Goal: Task Accomplishment & Management: Complete application form

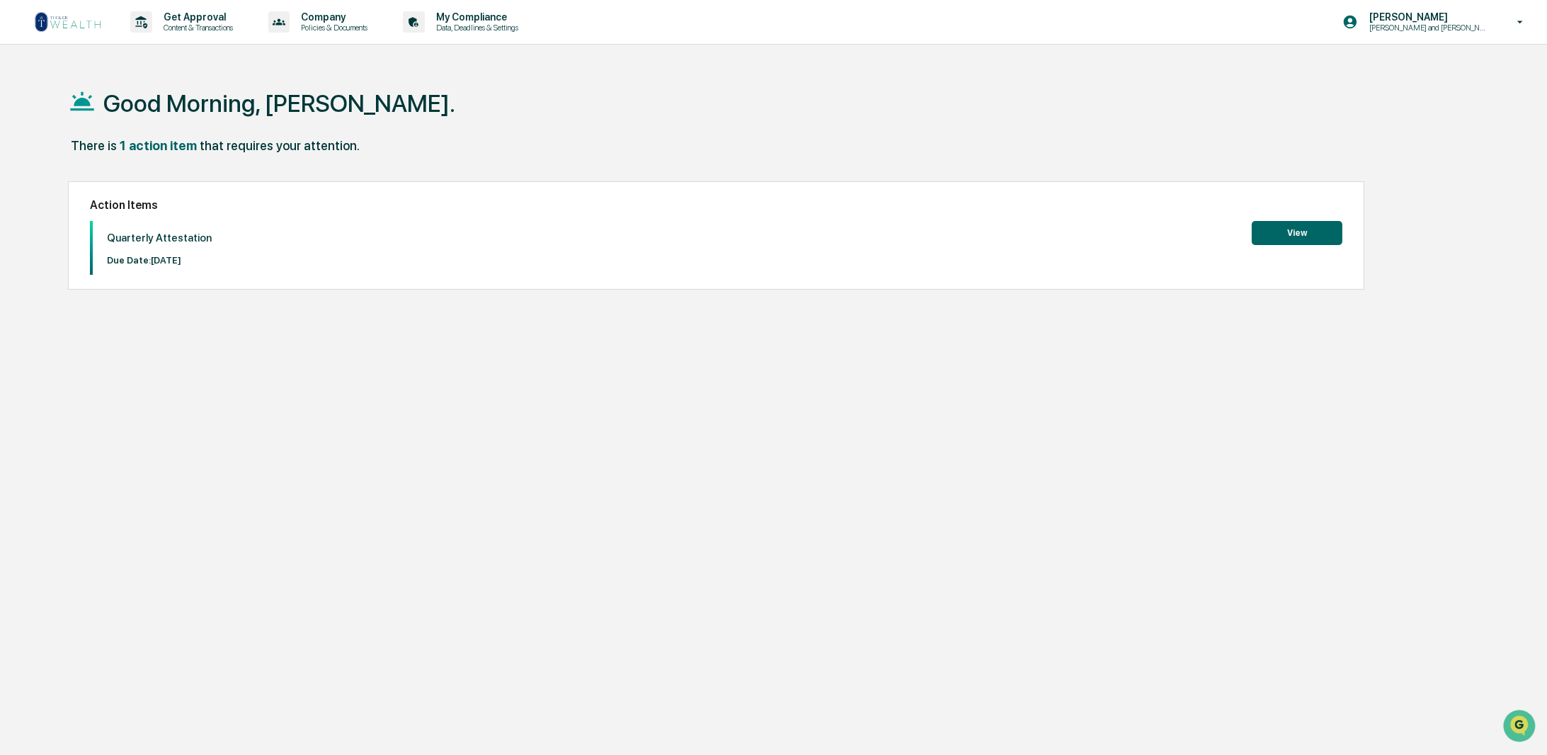
click at [1307, 239] on button "View" at bounding box center [1297, 233] width 91 height 24
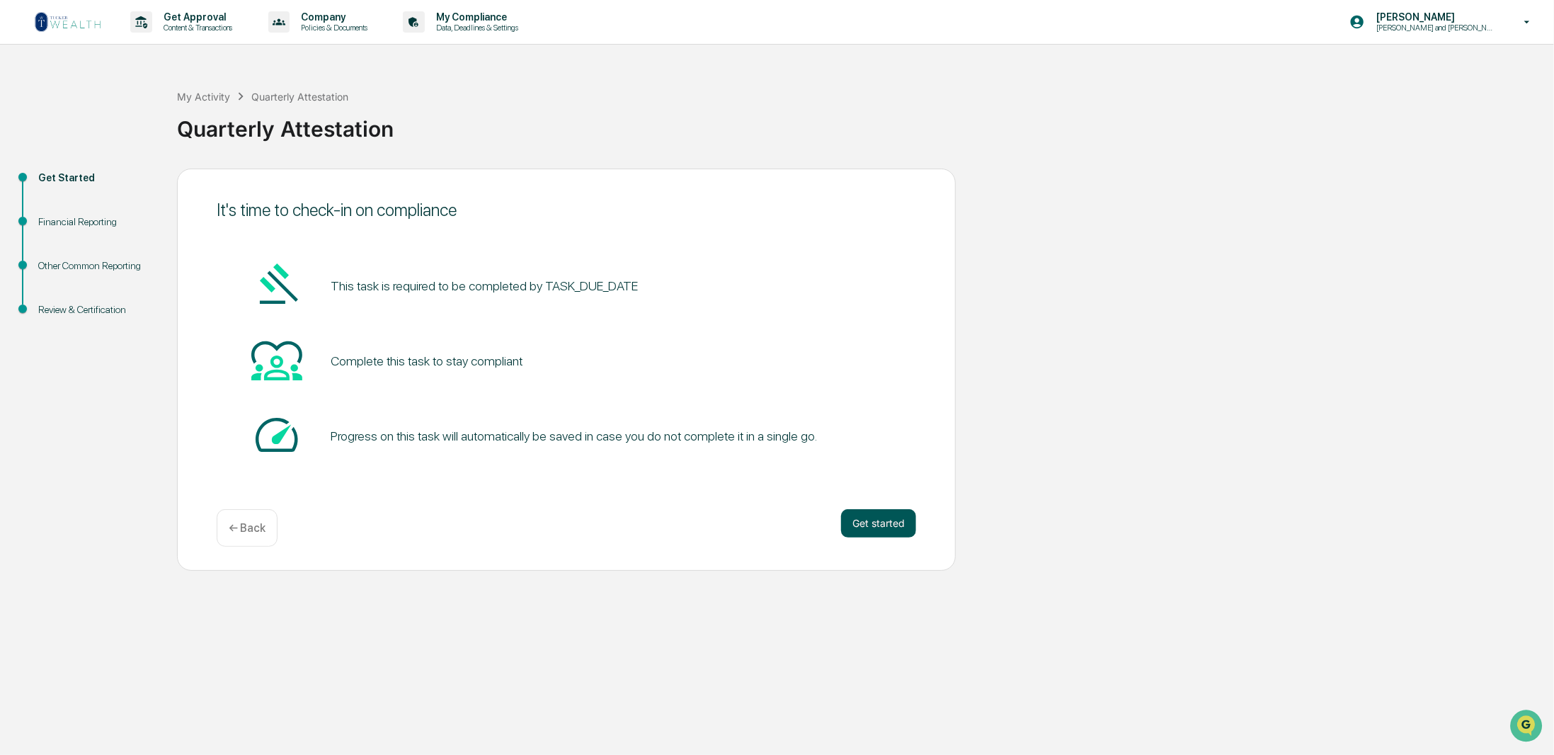
click at [879, 533] on button "Get started" at bounding box center [878, 523] width 75 height 28
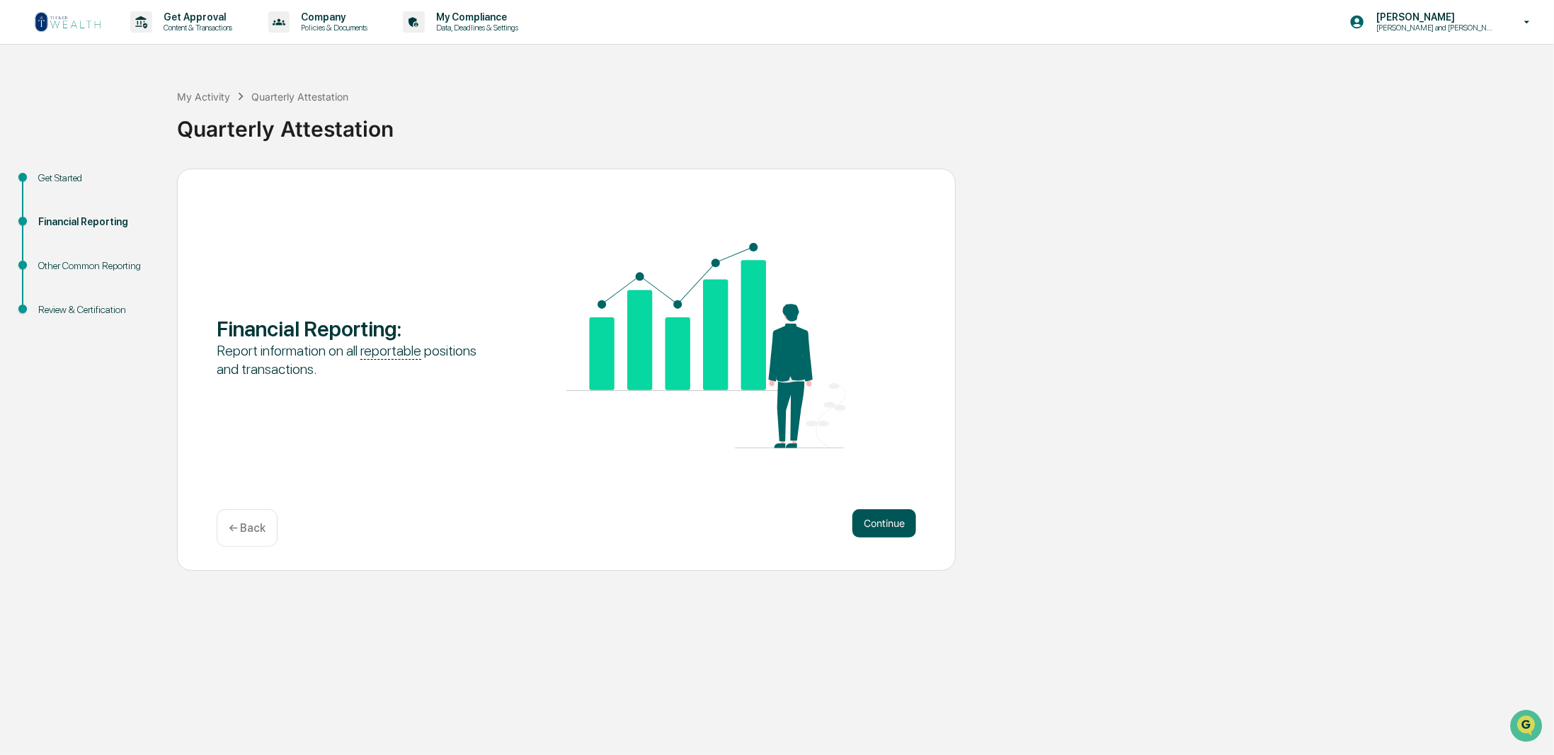
click at [884, 521] on button "Continue" at bounding box center [885, 523] width 64 height 28
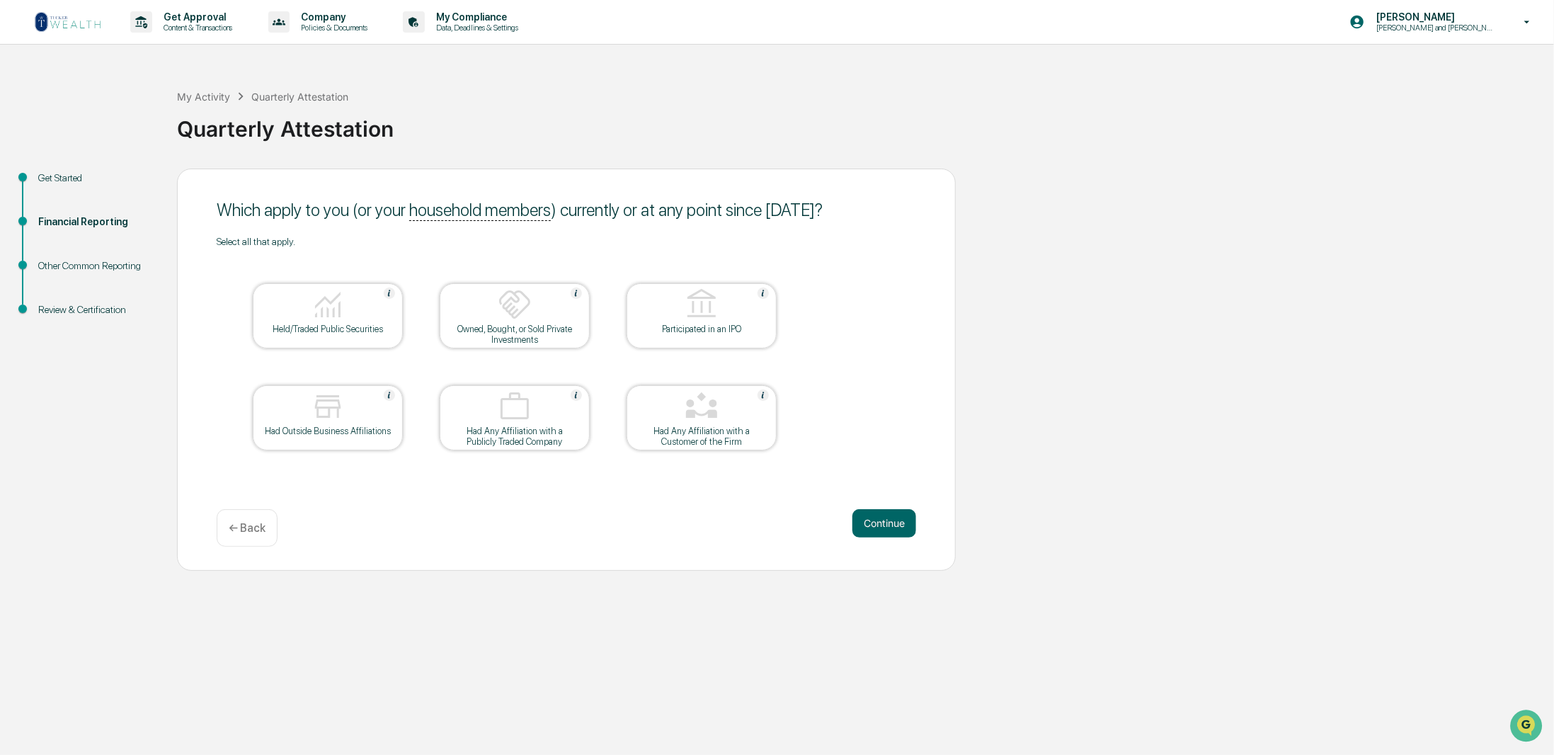
click at [329, 325] on div "Held/Traded Public Securities" at bounding box center [327, 329] width 127 height 11
click at [867, 519] on button "Continue" at bounding box center [885, 523] width 64 height 28
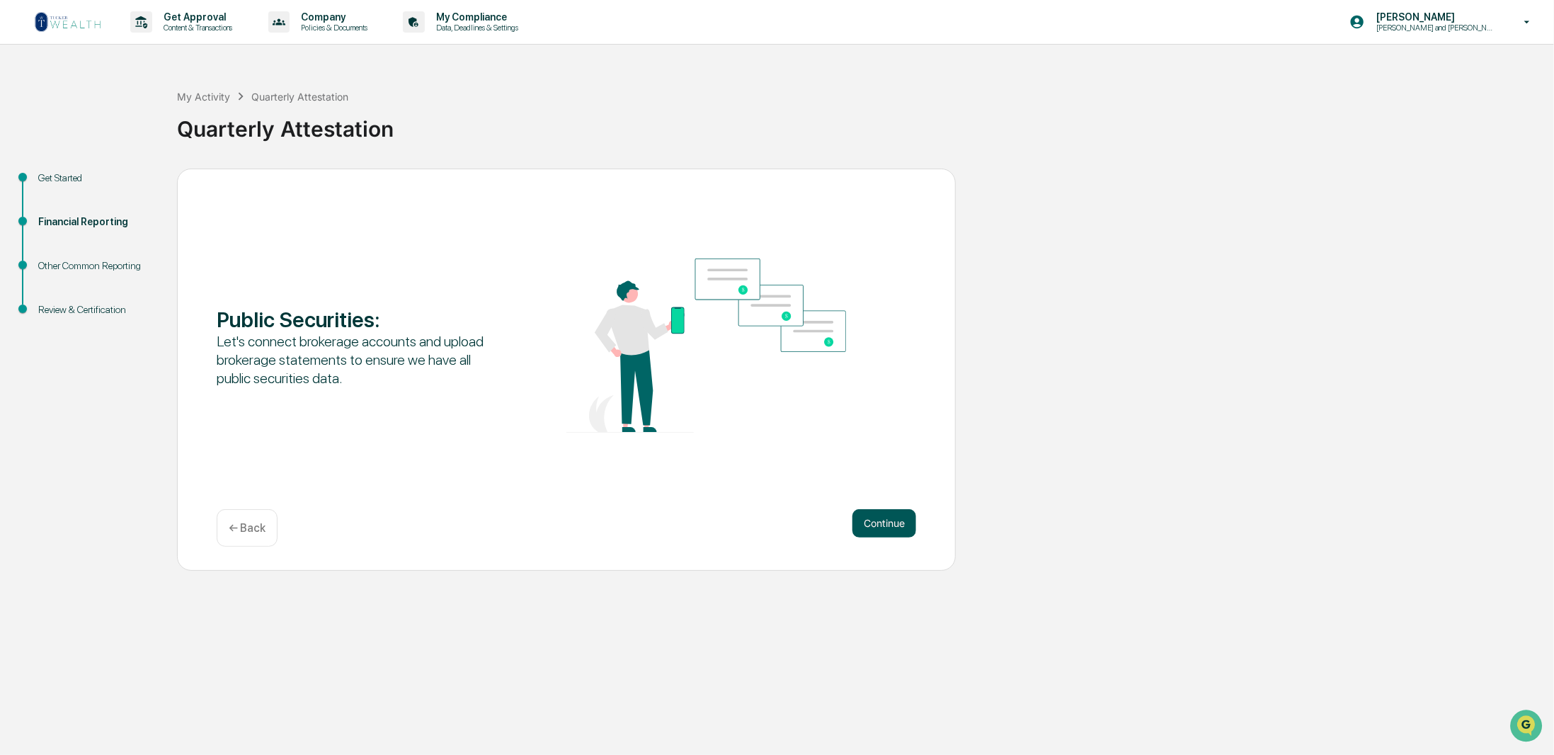
click at [879, 530] on button "Continue" at bounding box center [885, 523] width 64 height 28
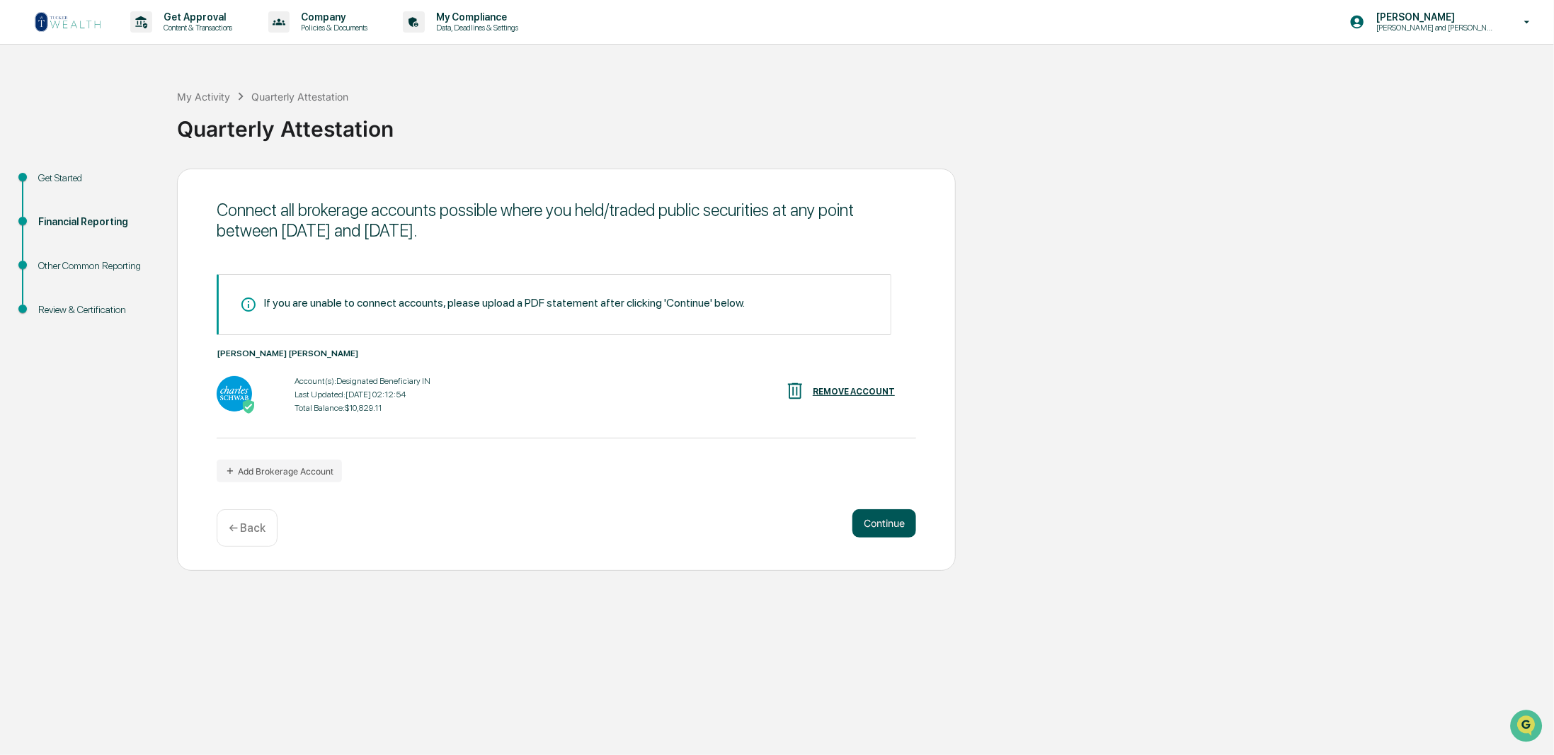
click at [879, 530] on button "Continue" at bounding box center [885, 523] width 64 height 28
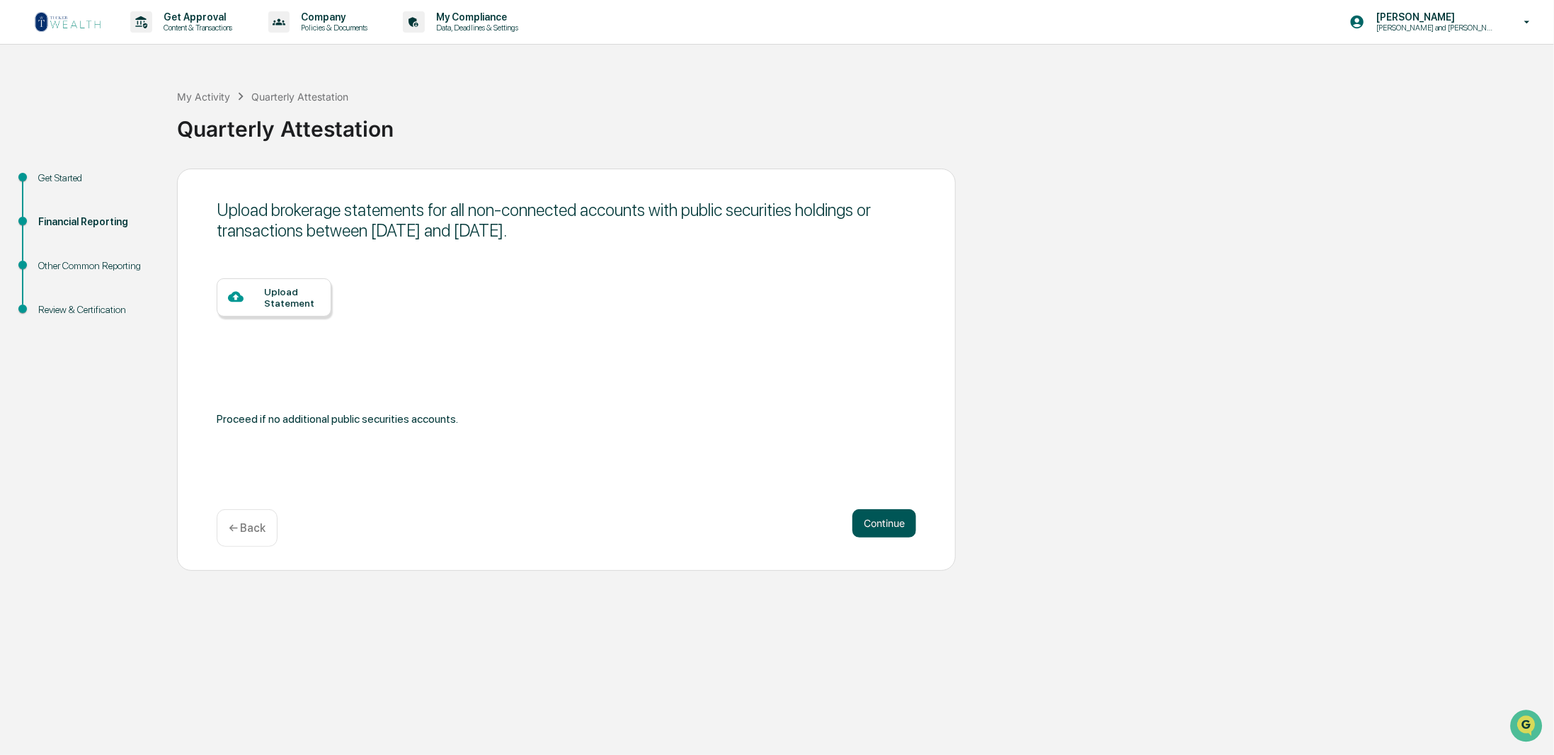
click at [879, 530] on button "Continue" at bounding box center [885, 523] width 64 height 28
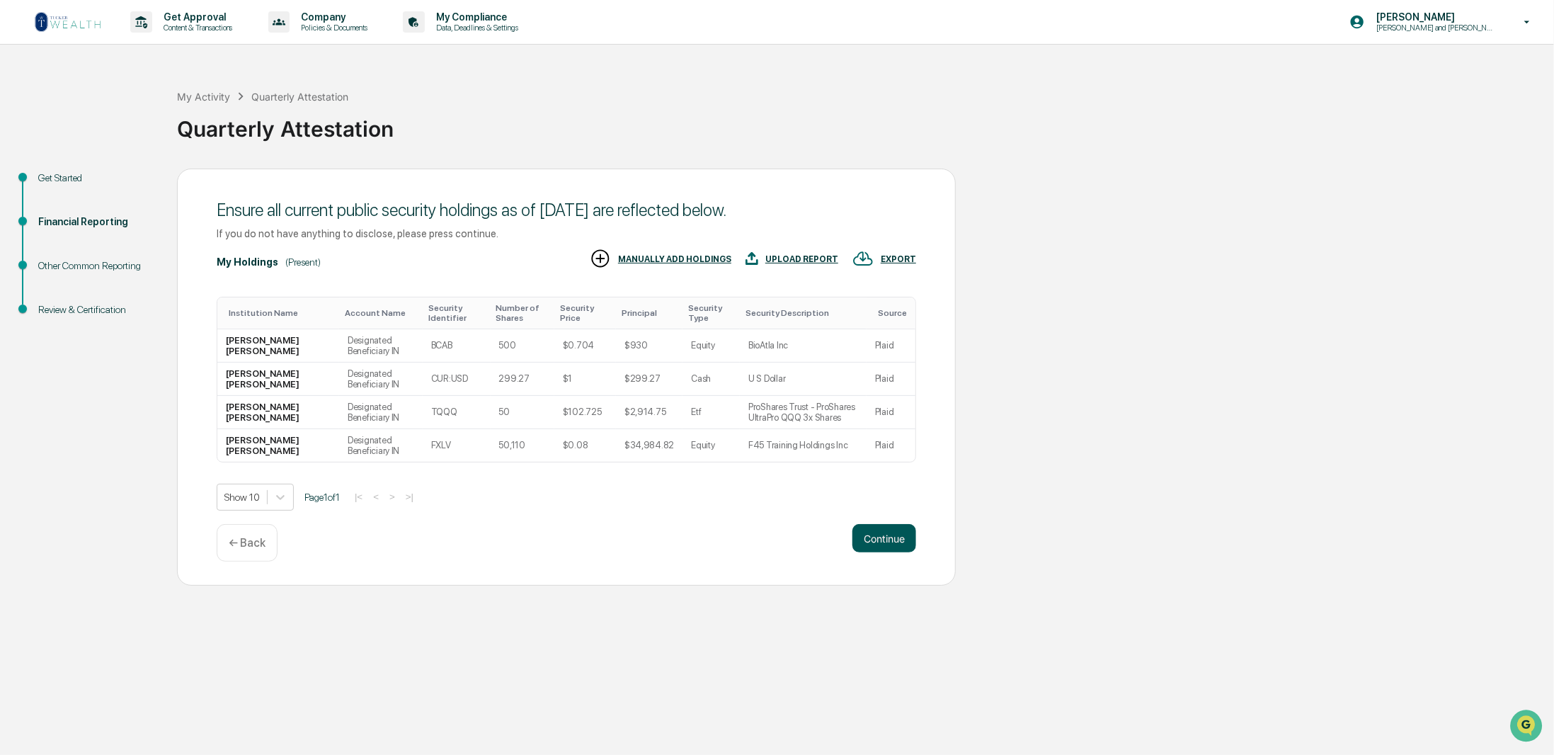
click at [884, 539] on button "Continue" at bounding box center [885, 538] width 64 height 28
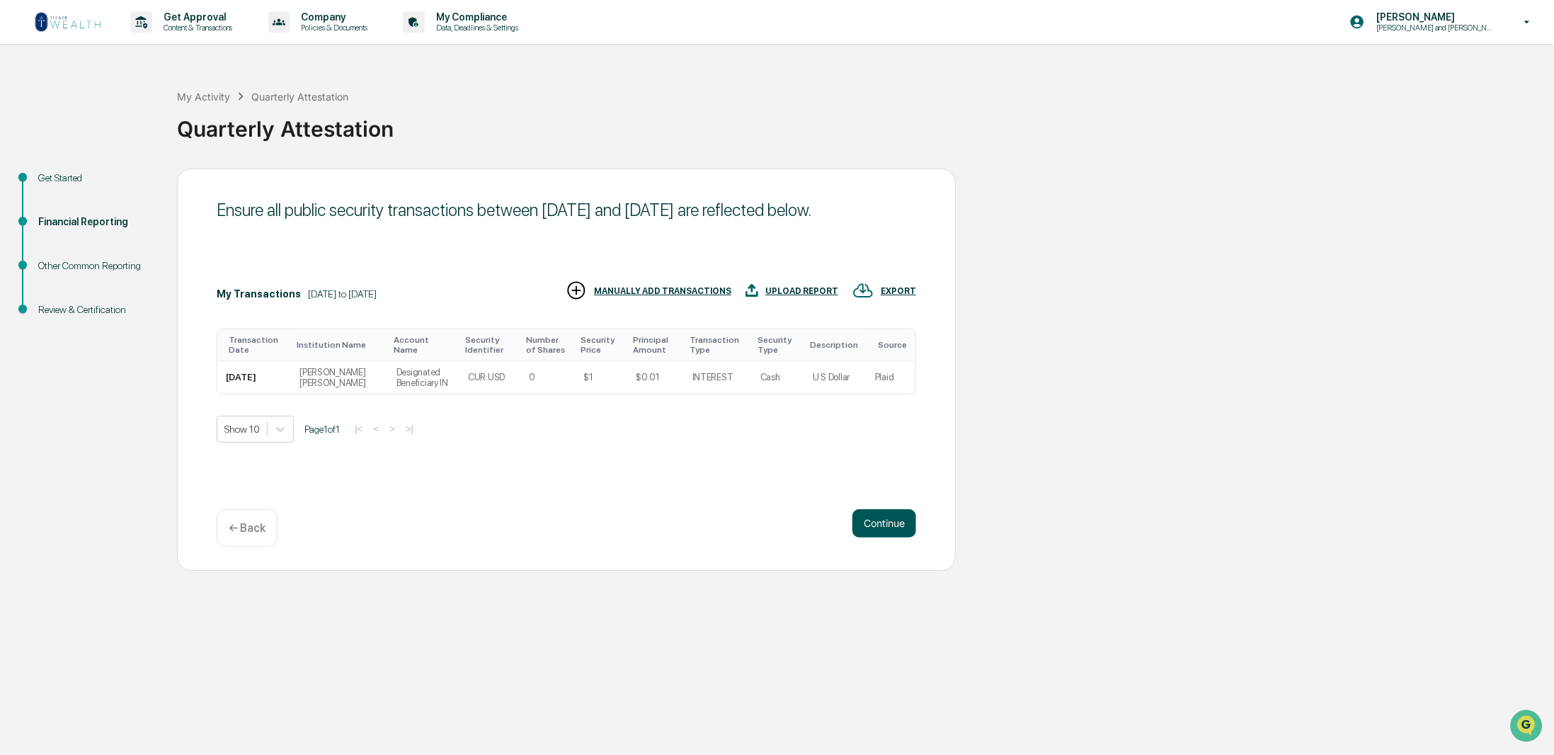
click at [885, 516] on button "Continue" at bounding box center [885, 523] width 64 height 28
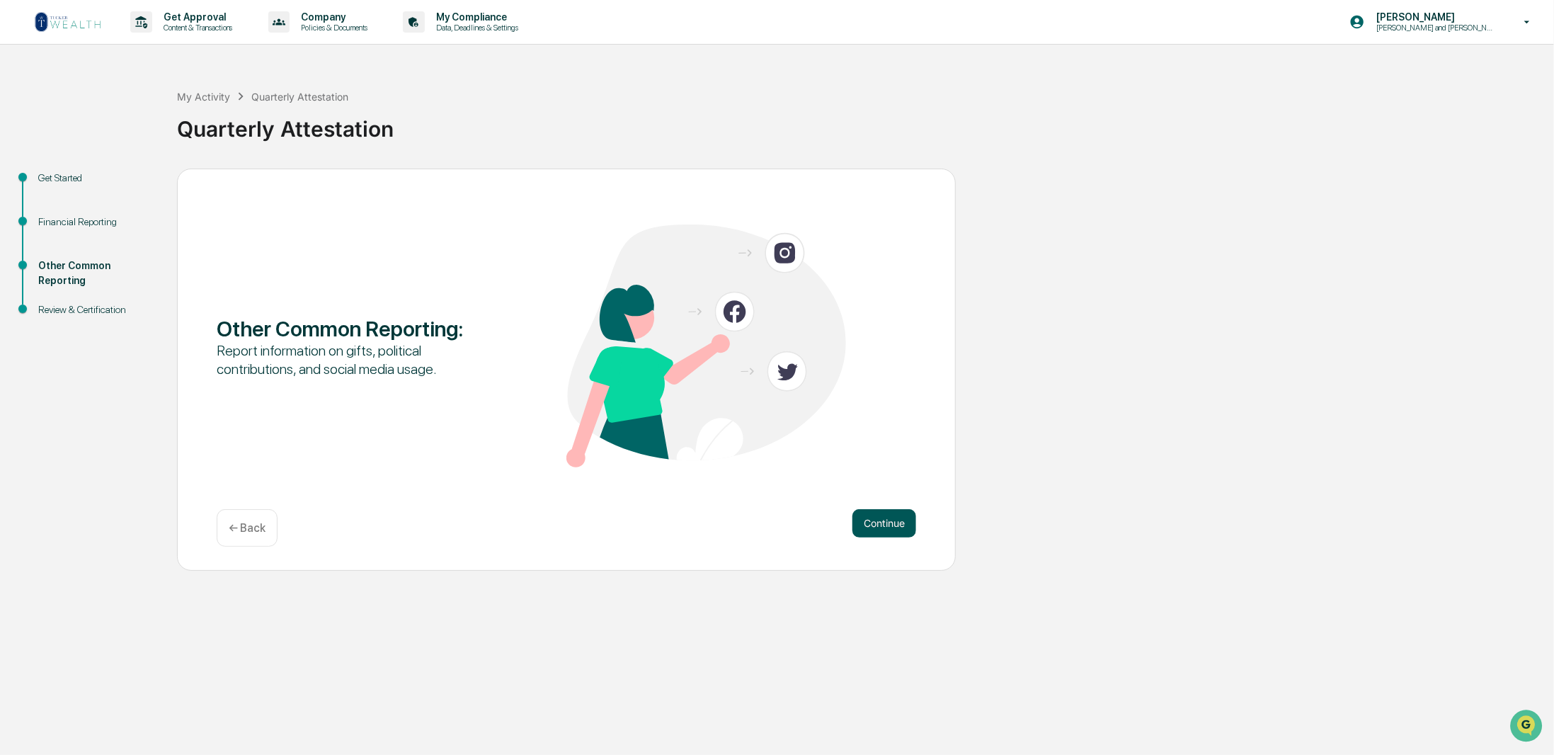
click at [884, 524] on button "Continue" at bounding box center [885, 523] width 64 height 28
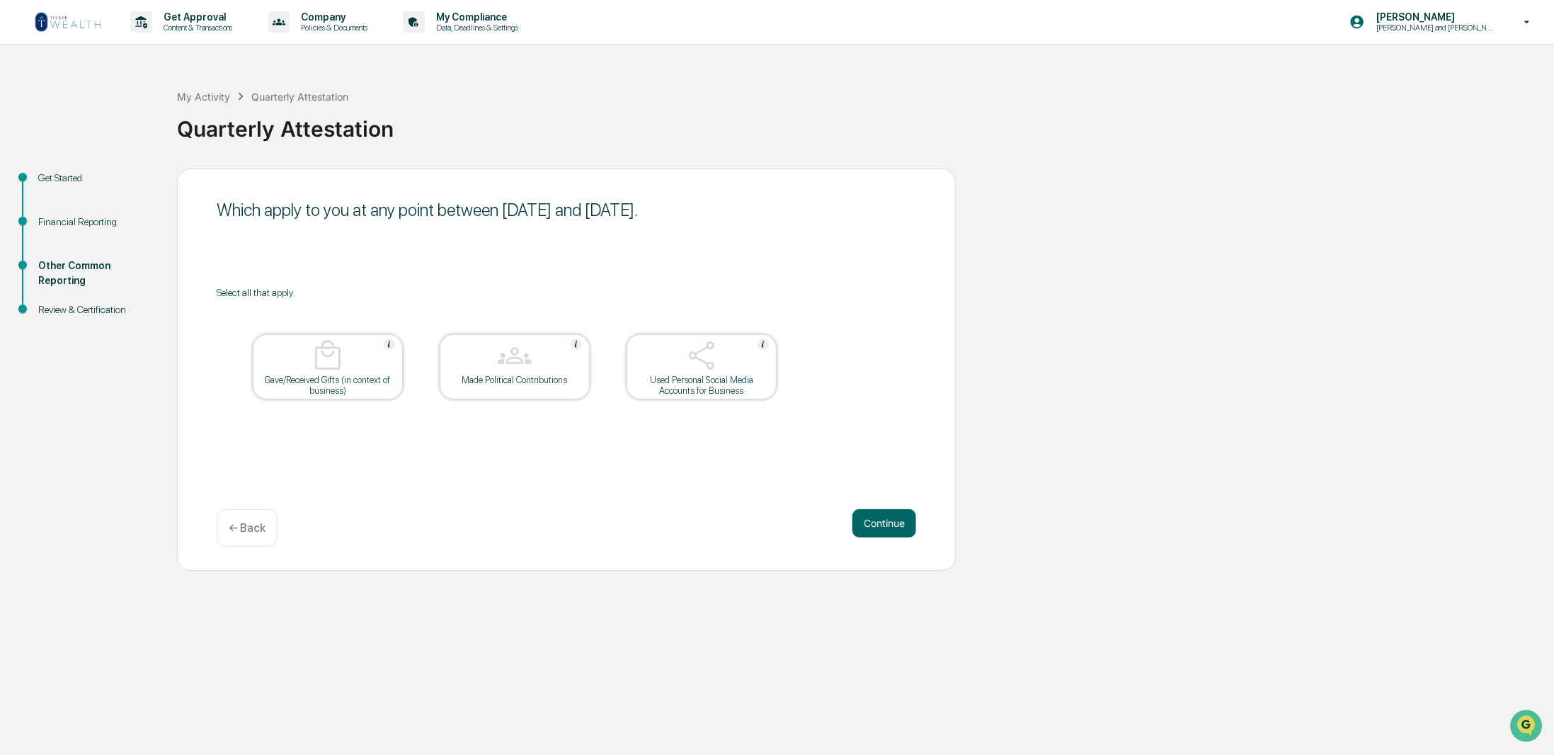
click at [884, 524] on button "Continue" at bounding box center [885, 523] width 64 height 28
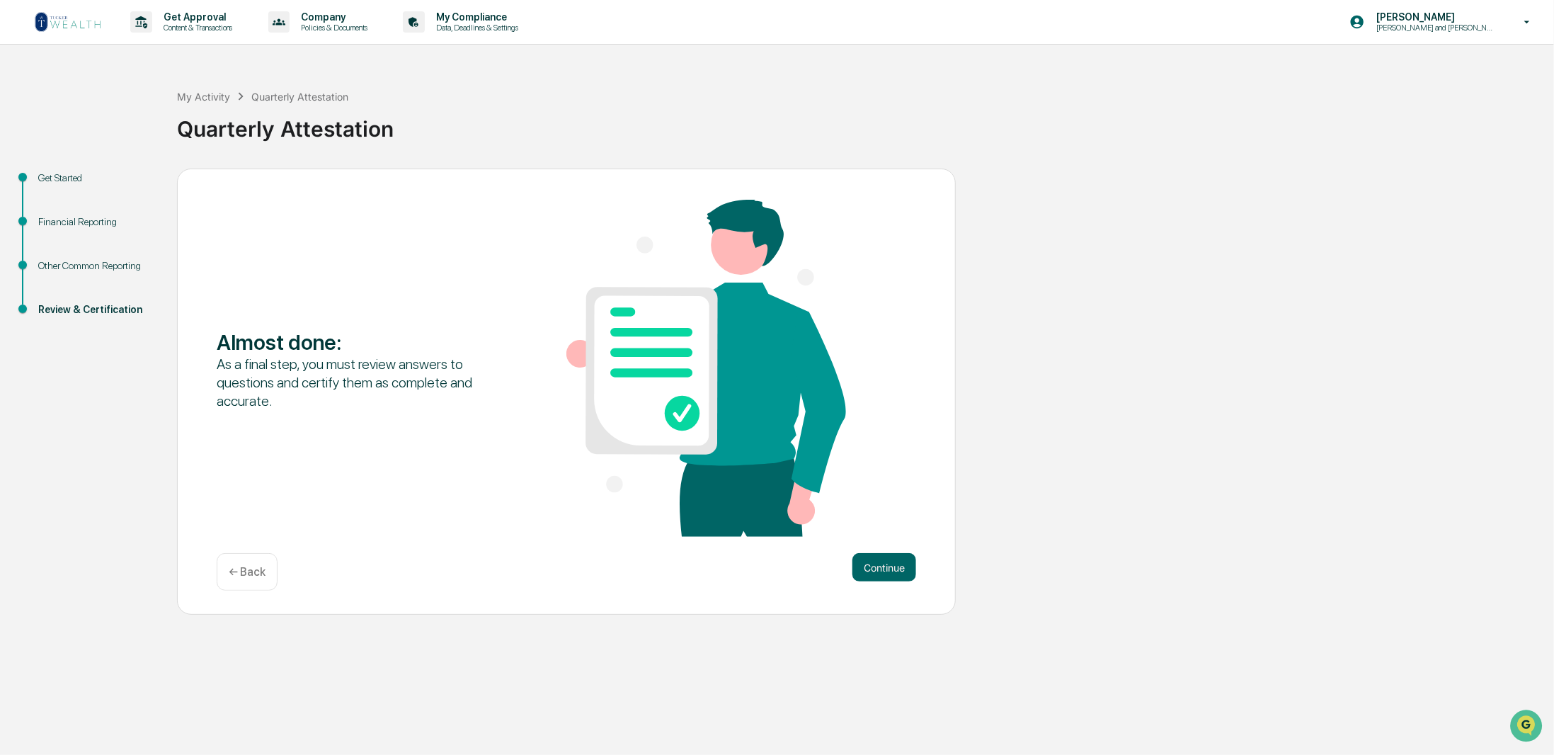
click at [884, 524] on div "Almost done : As a final step, you must review answers to questions and certify…" at bounding box center [567, 370] width 700 height 340
click at [885, 566] on button "Continue" at bounding box center [885, 567] width 64 height 28
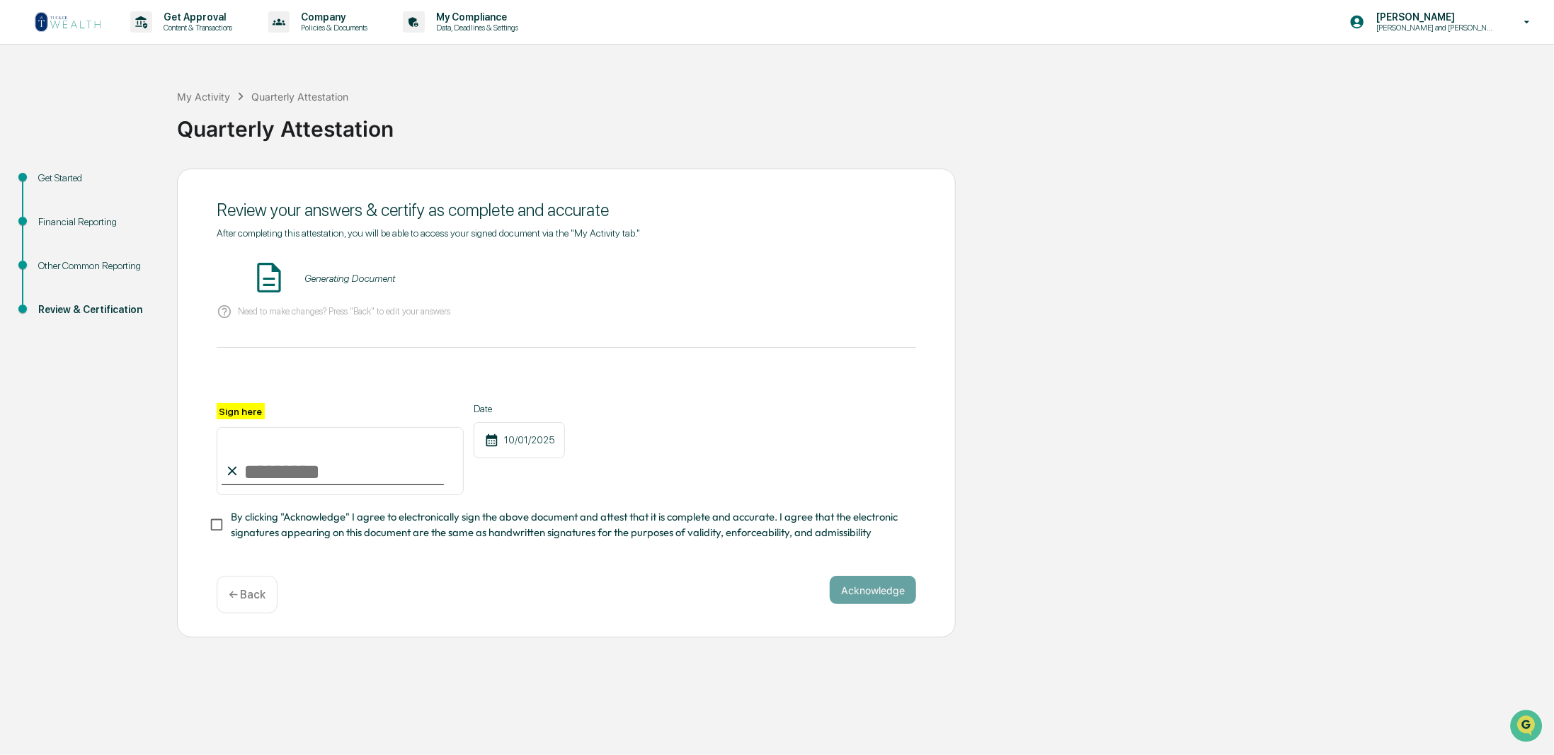
click at [332, 280] on div "Generating Document" at bounding box center [349, 278] width 91 height 11
click at [845, 278] on button "VIEW" at bounding box center [836, 278] width 92 height 24
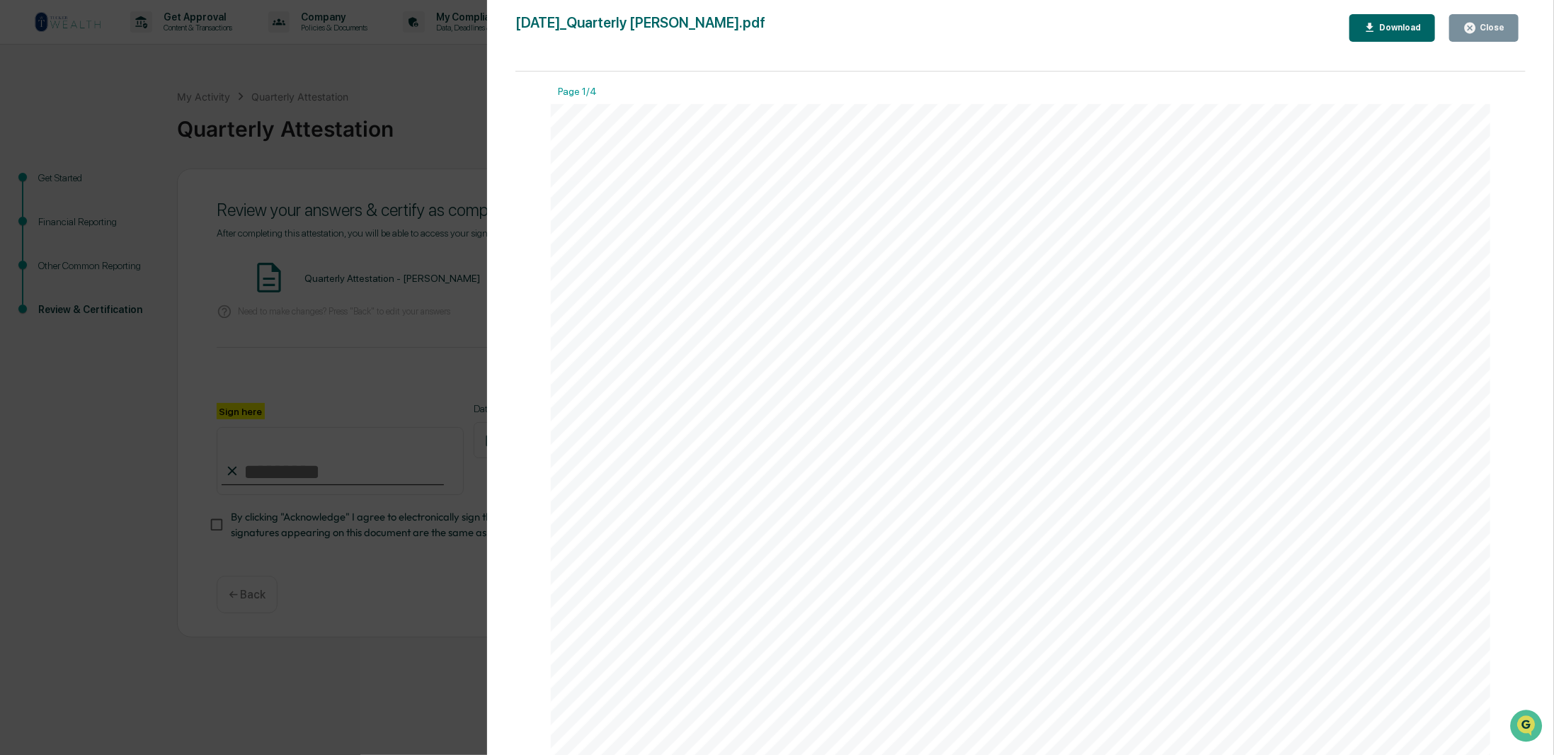
click at [1470, 33] on icon "button" at bounding box center [1470, 27] width 13 height 13
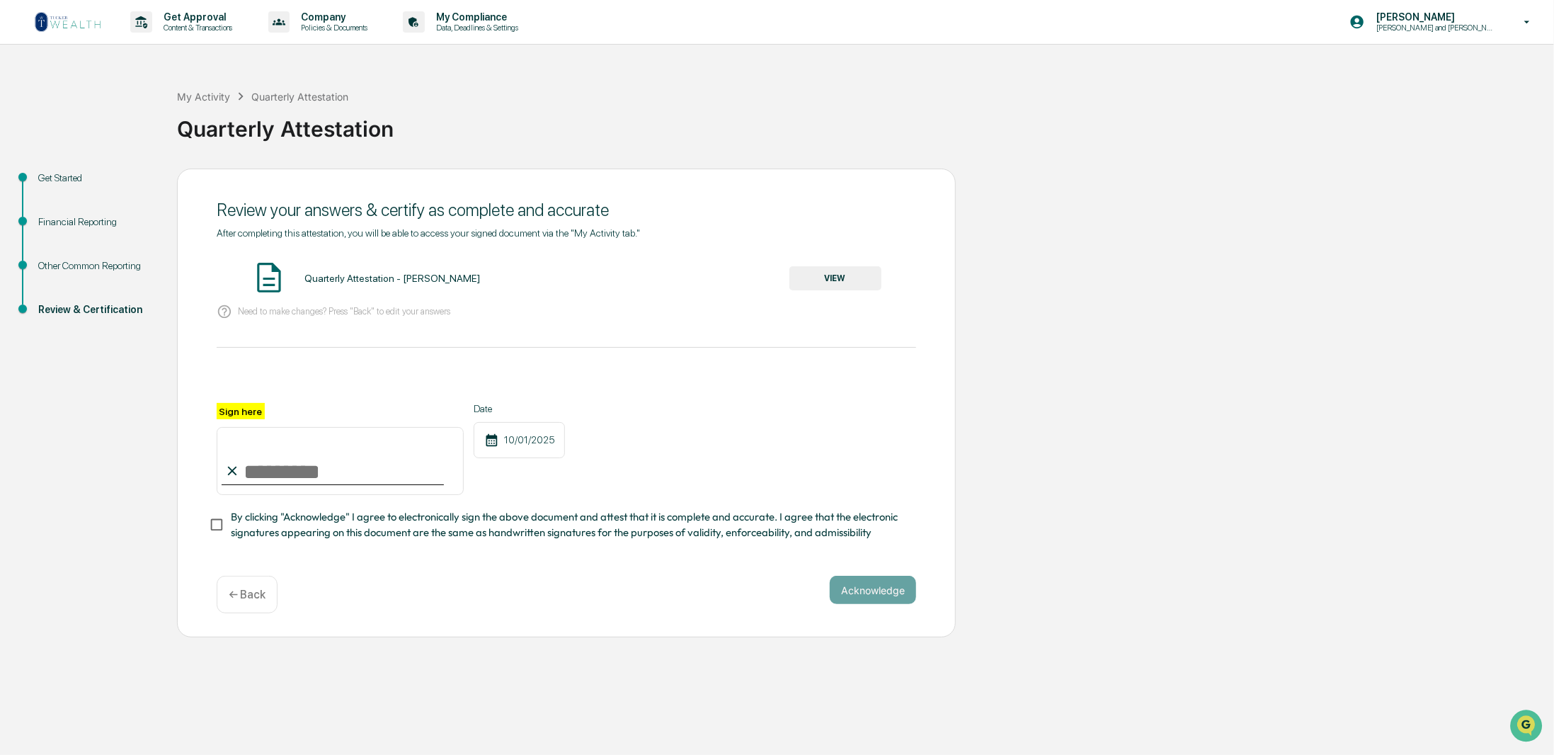
click at [360, 468] on input "Sign here" at bounding box center [340, 461] width 247 height 68
type input "**********"
click at [887, 598] on button "Acknowledge" at bounding box center [873, 590] width 86 height 28
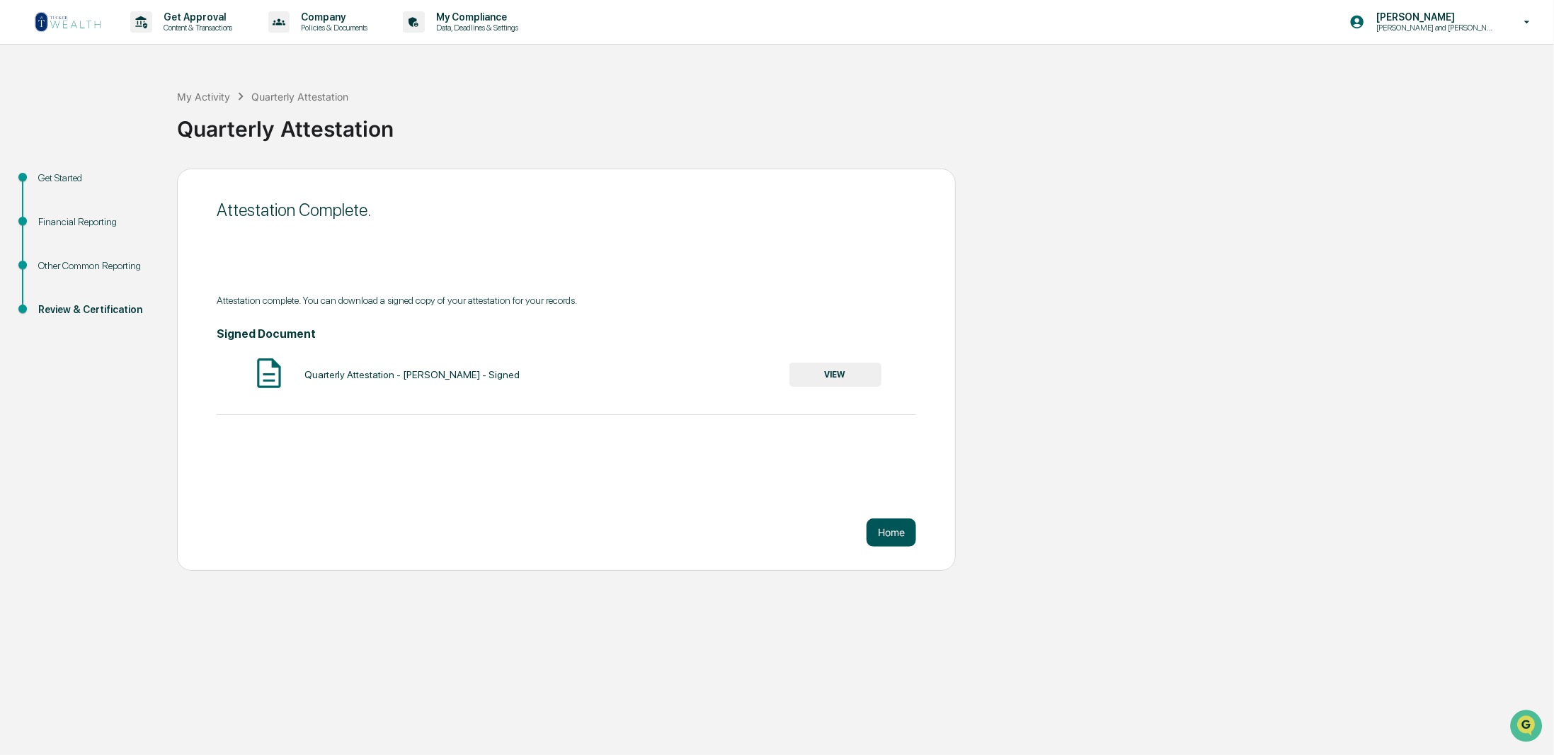
click at [904, 535] on button "Home" at bounding box center [892, 532] width 50 height 28
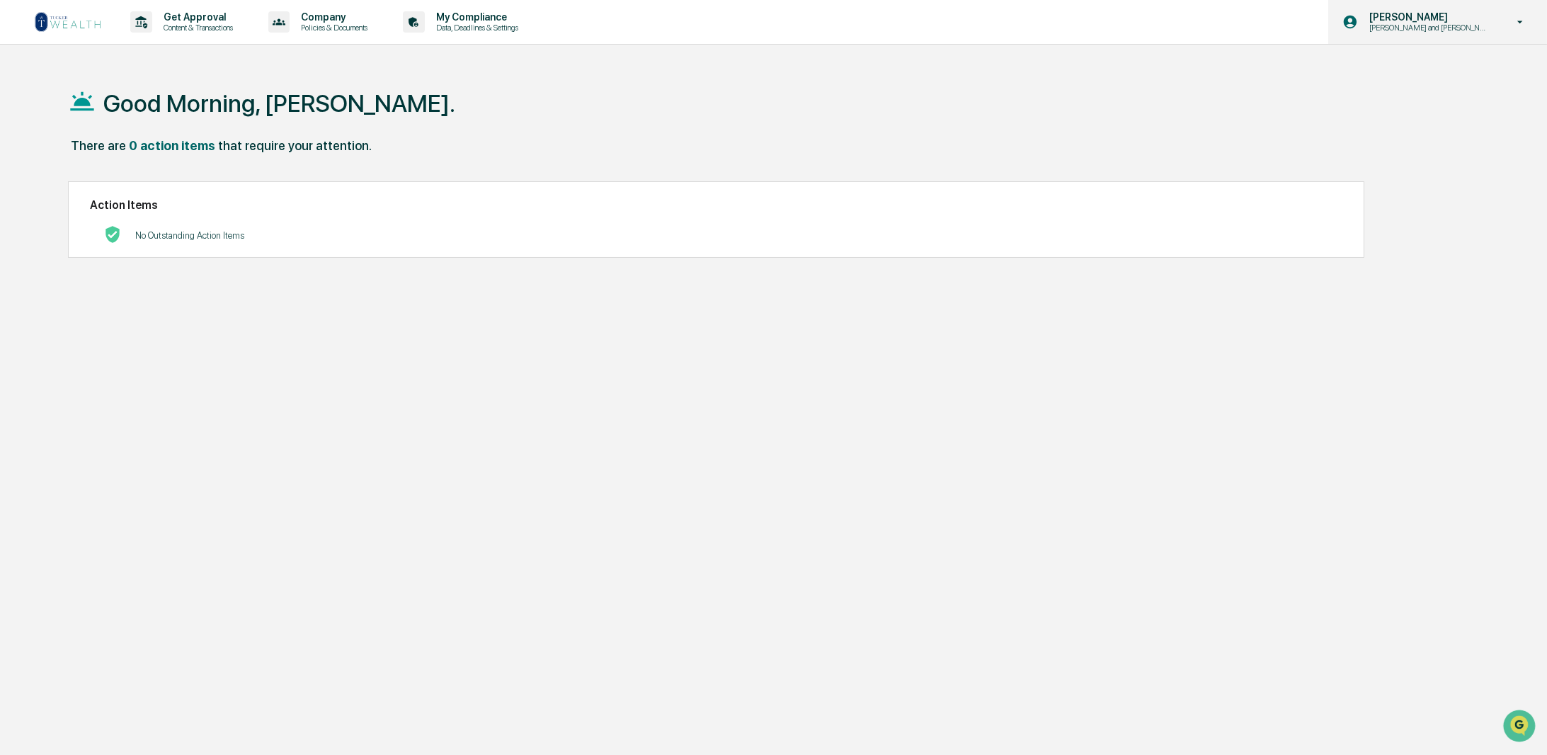
click at [1491, 11] on p "[PERSON_NAME]" at bounding box center [1427, 16] width 139 height 11
click at [1416, 67] on li "Logout" at bounding box center [1444, 72] width 198 height 26
